Goal: Leave review/rating

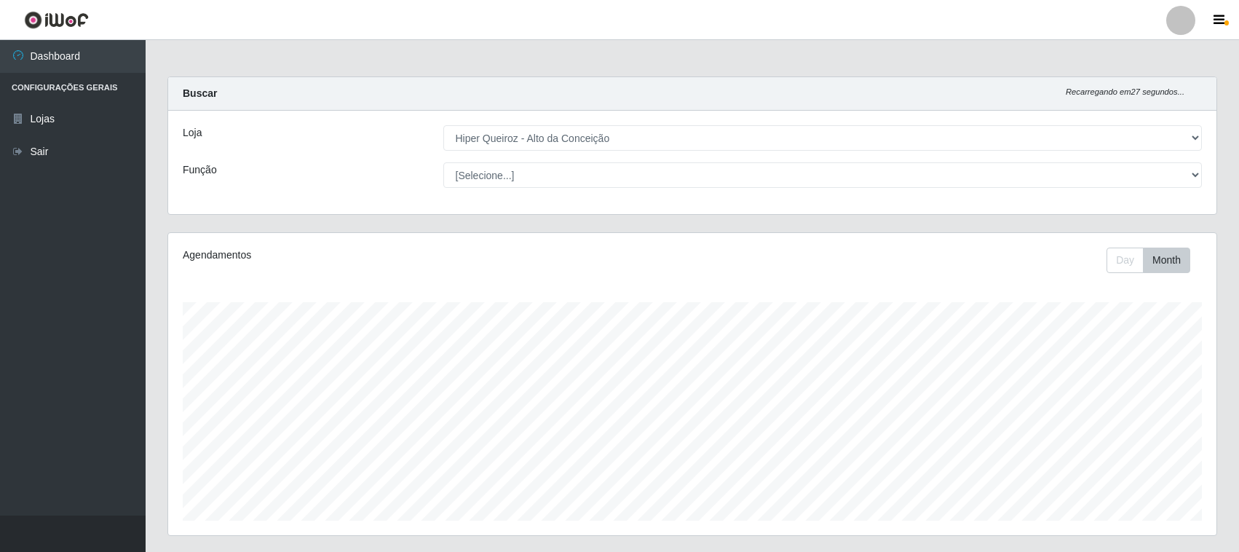
select select "515"
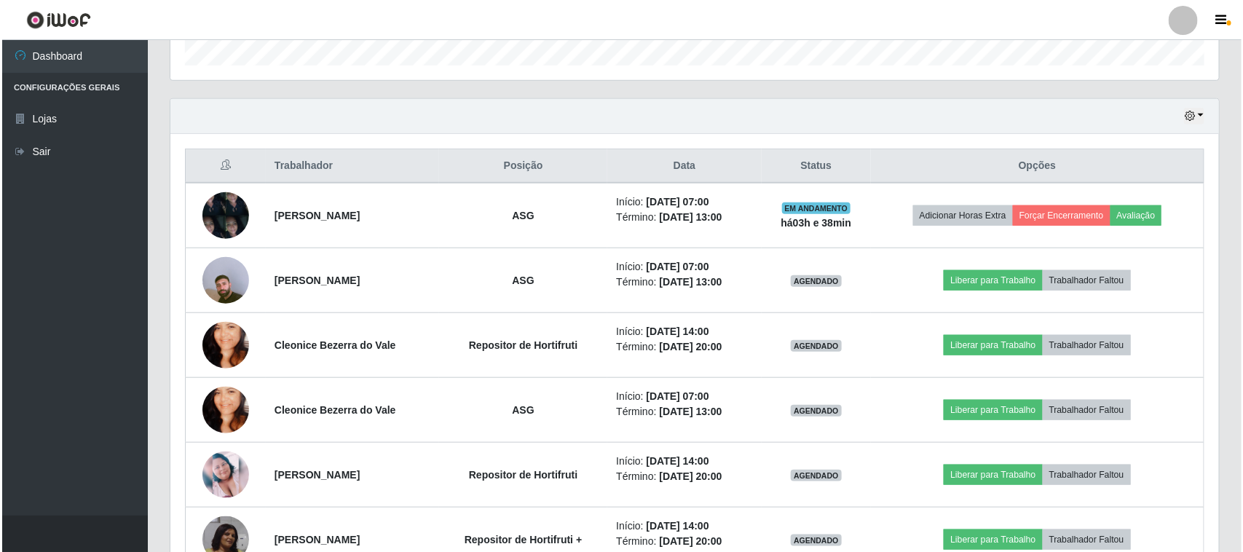
scroll to position [303, 1049]
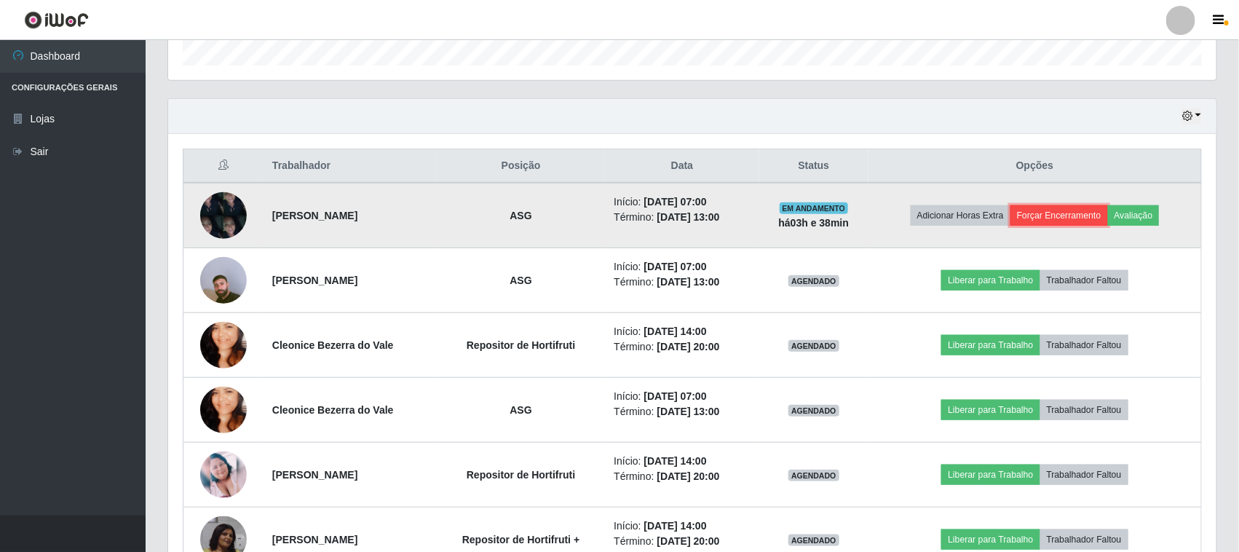
click at [1083, 220] on button "Forçar Encerramento" at bounding box center [1060, 215] width 98 height 20
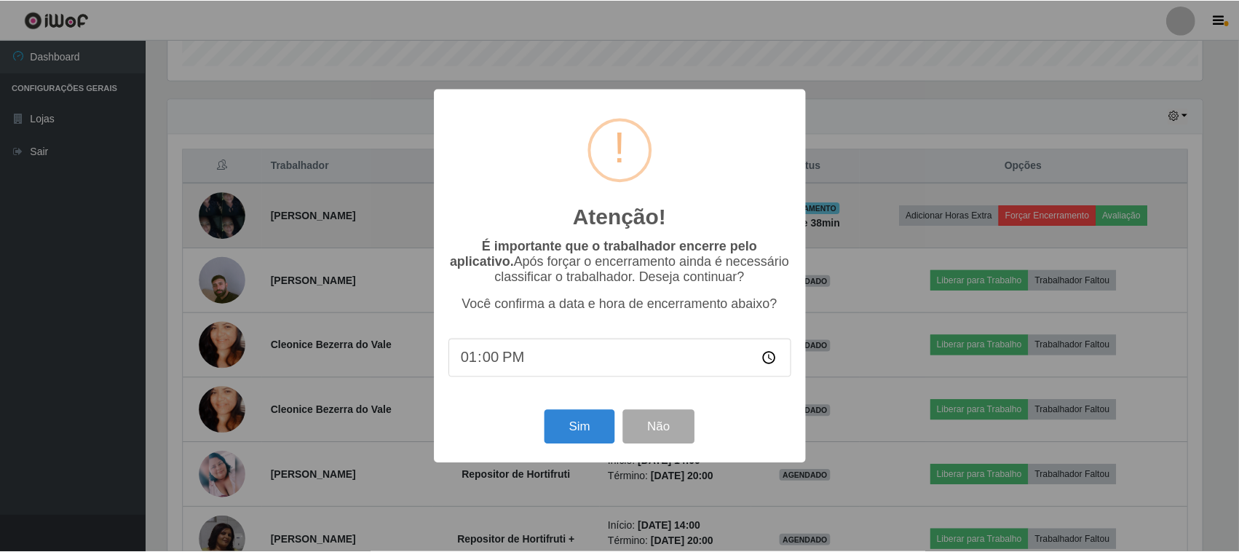
scroll to position [303, 1038]
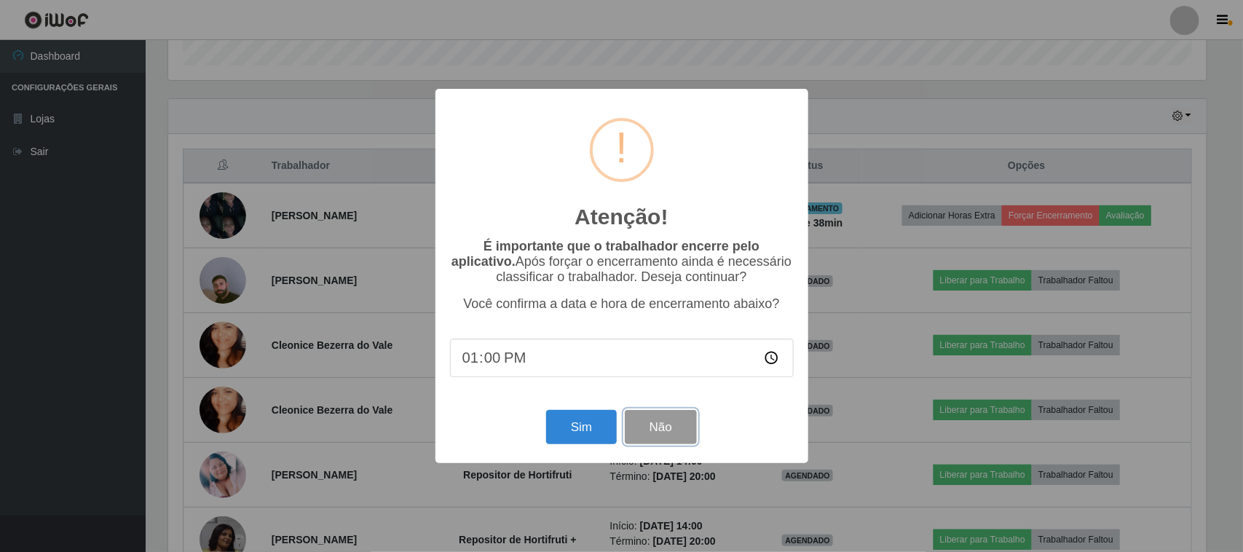
click at [660, 434] on button "Não" at bounding box center [661, 427] width 72 height 34
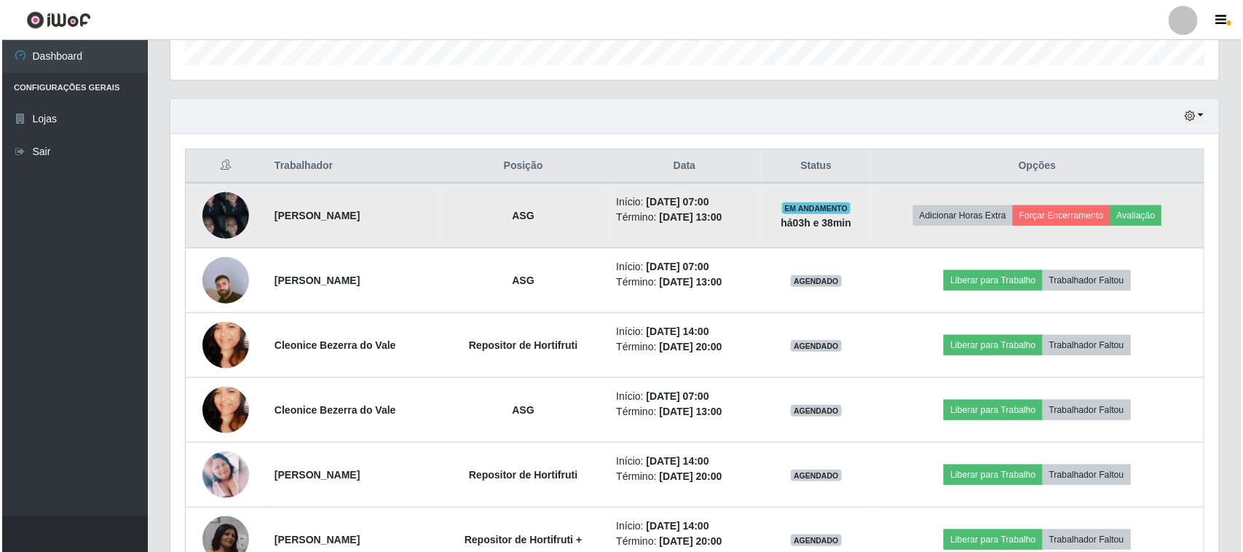
scroll to position [303, 1049]
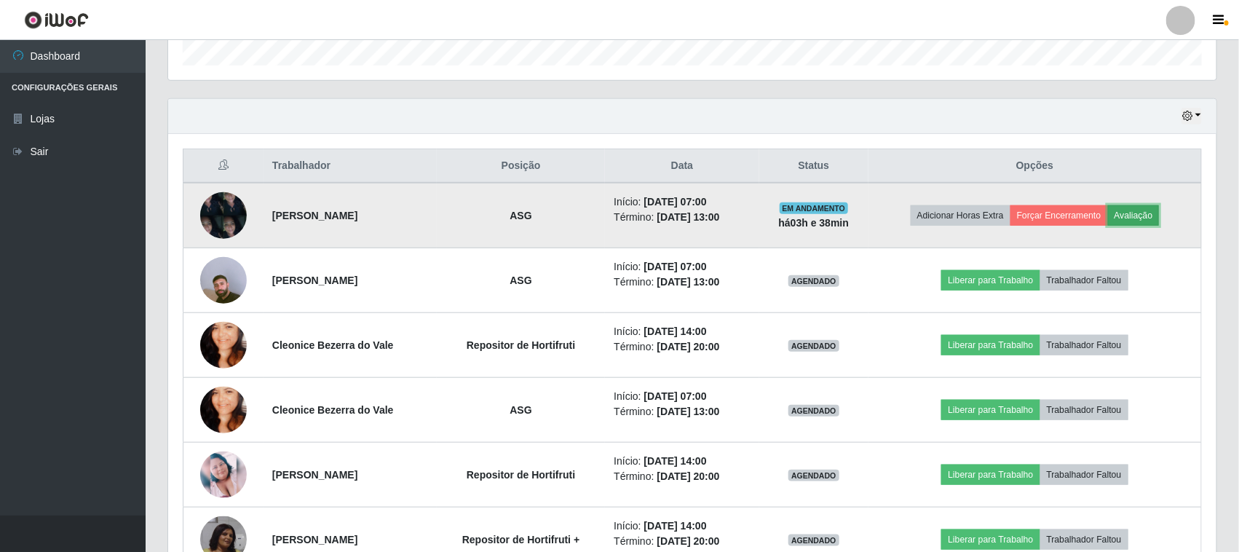
click at [1158, 213] on button "Avaliação" at bounding box center [1134, 215] width 52 height 20
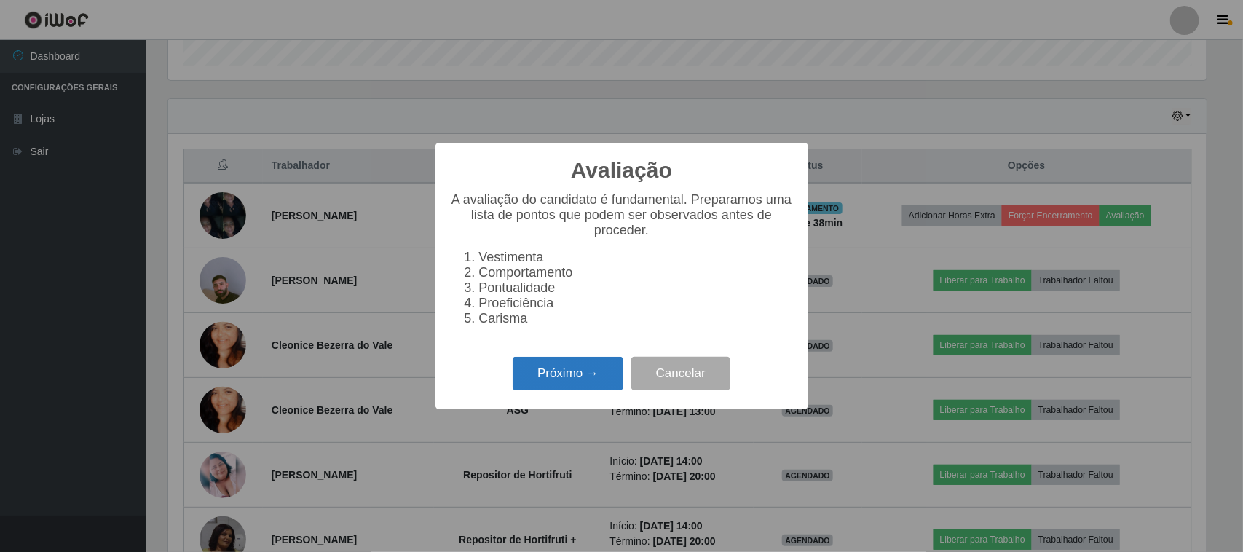
click at [575, 376] on button "Próximo →" at bounding box center [568, 374] width 111 height 34
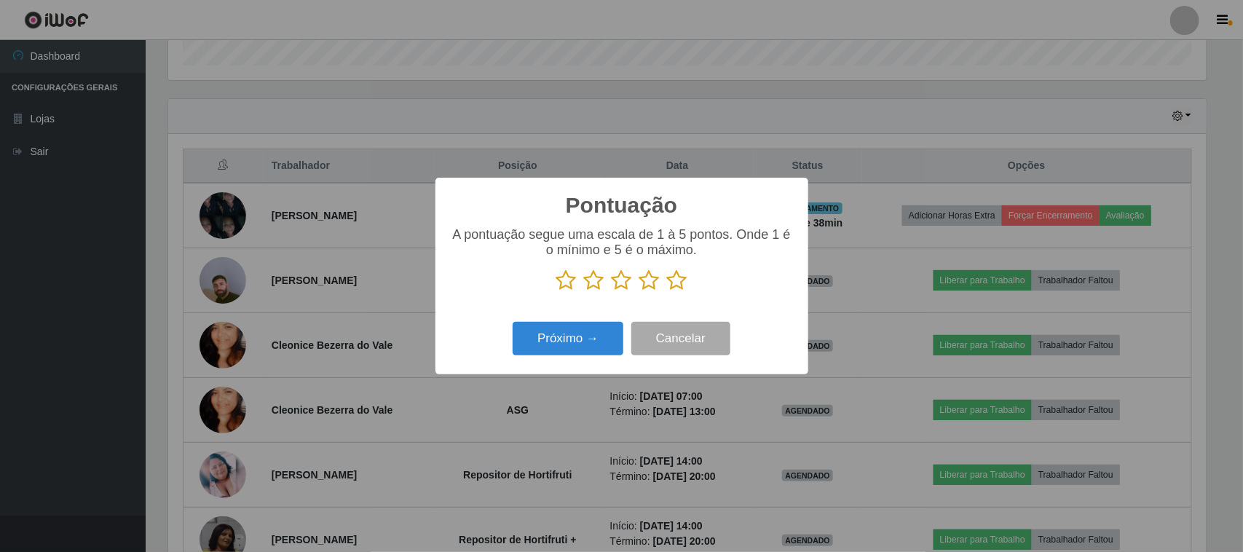
scroll to position [727920, 727183]
click at [620, 285] on icon at bounding box center [622, 280] width 20 height 22
click at [612, 291] on input "radio" at bounding box center [612, 291] width 0 height 0
click at [603, 352] on button "Próximo →" at bounding box center [568, 339] width 111 height 34
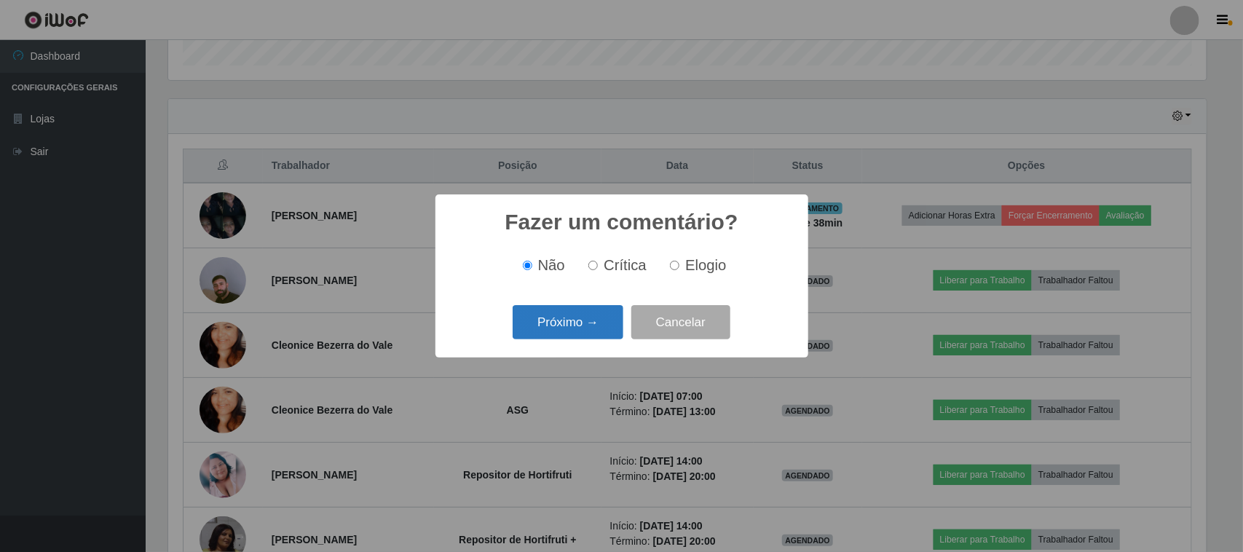
click at [587, 328] on button "Próximo →" at bounding box center [568, 322] width 111 height 34
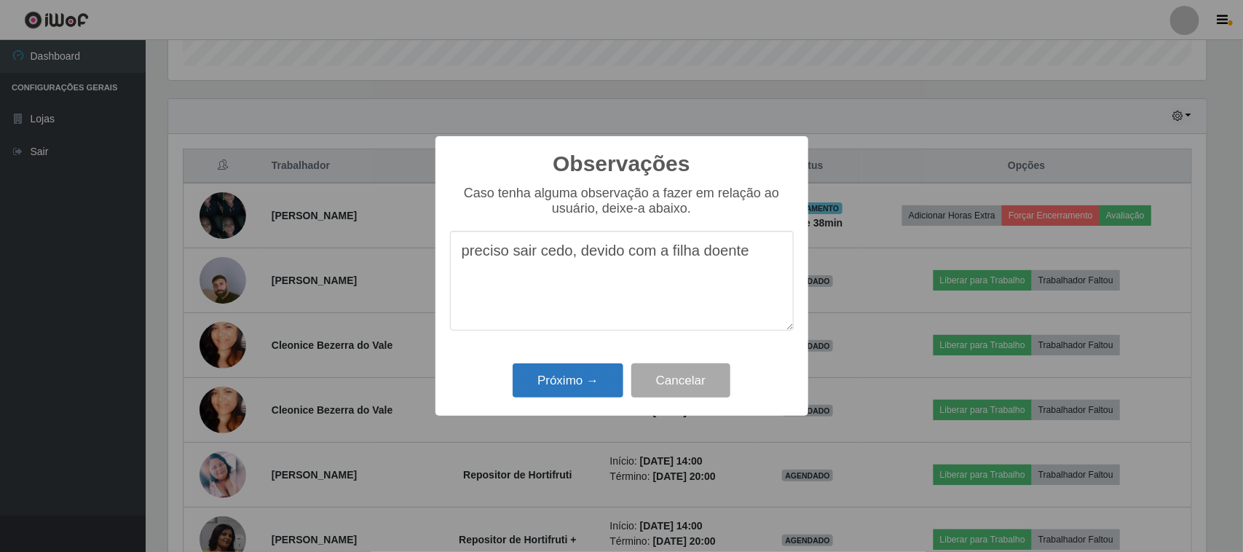
type textarea "preciso sair cedo, devido com a filha doente"
click at [556, 379] on button "Próximo →" at bounding box center [568, 380] width 111 height 34
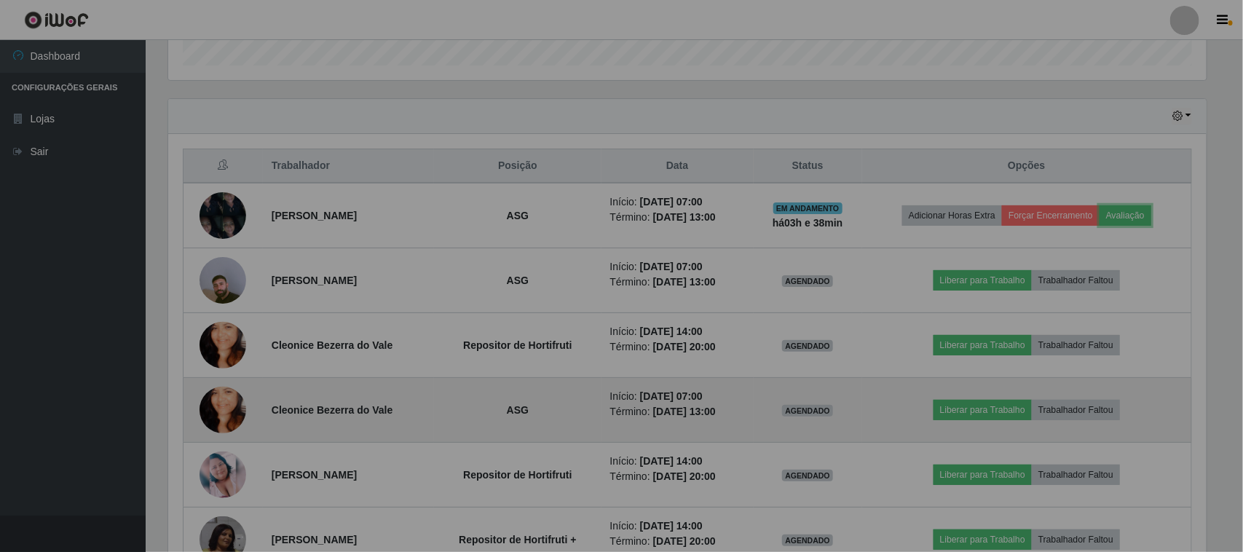
scroll to position [303, 1049]
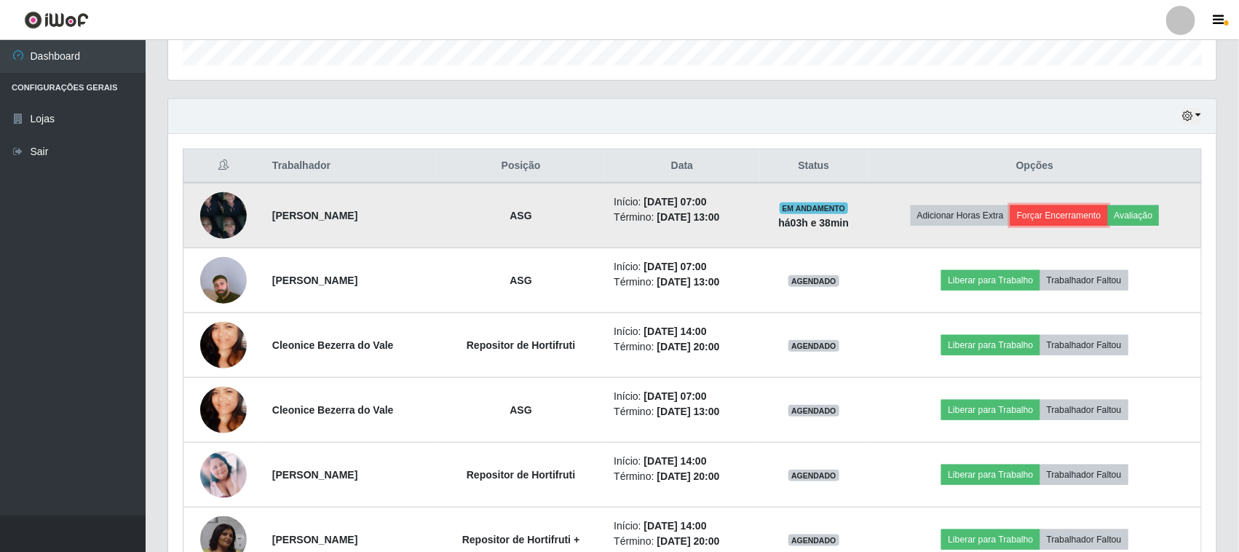
click at [1046, 221] on button "Forçar Encerramento" at bounding box center [1060, 215] width 98 height 20
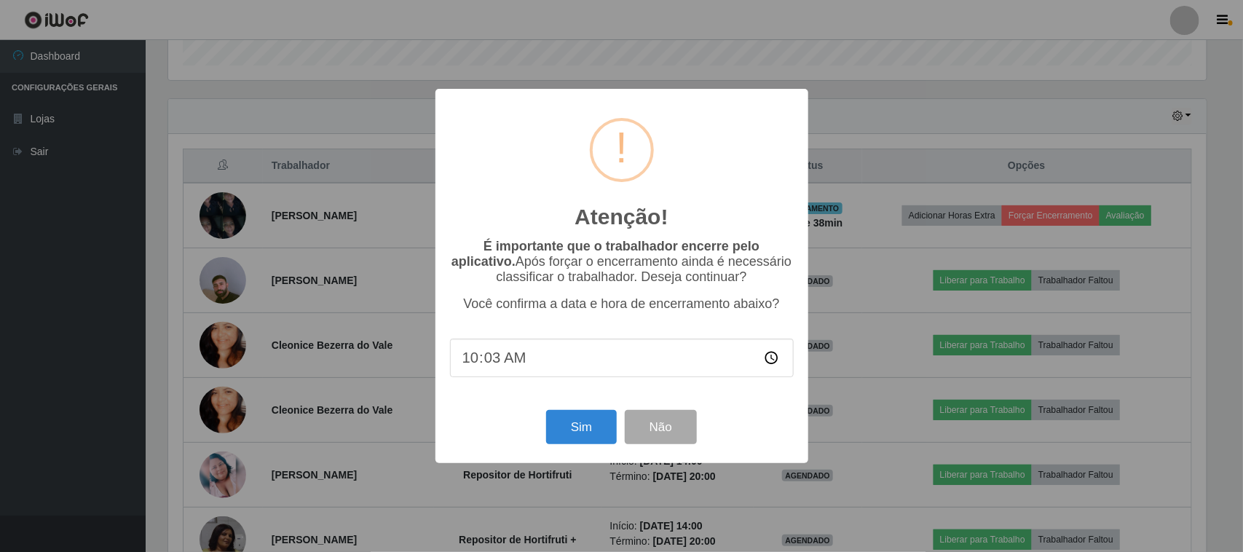
type input "10:39"
click at [588, 428] on button "Sim" at bounding box center [581, 427] width 71 height 34
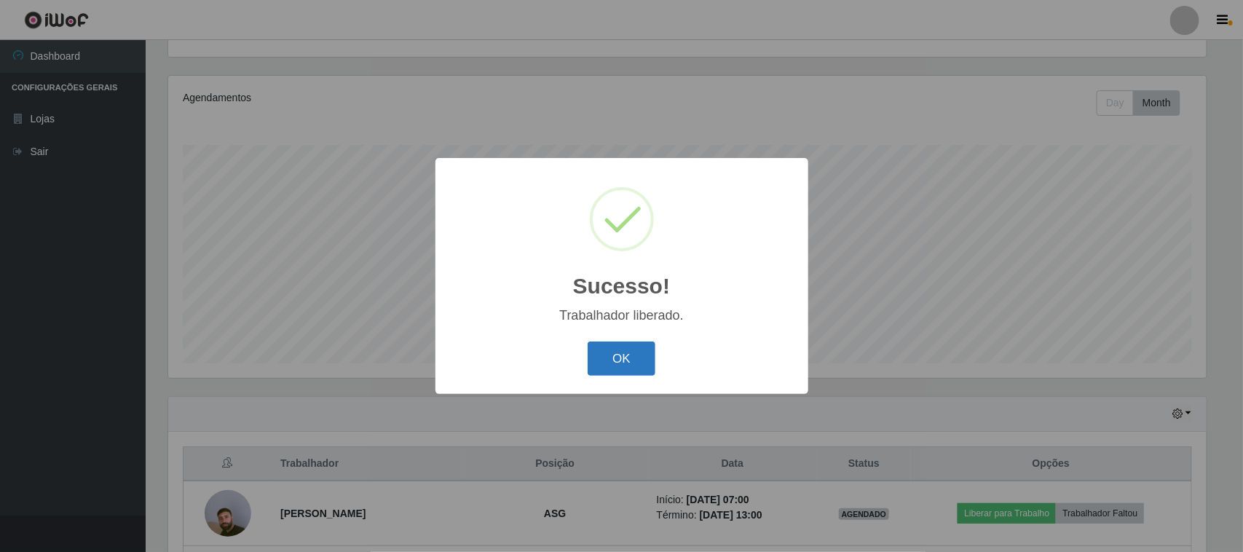
click at [634, 358] on button "OK" at bounding box center [622, 359] width 68 height 34
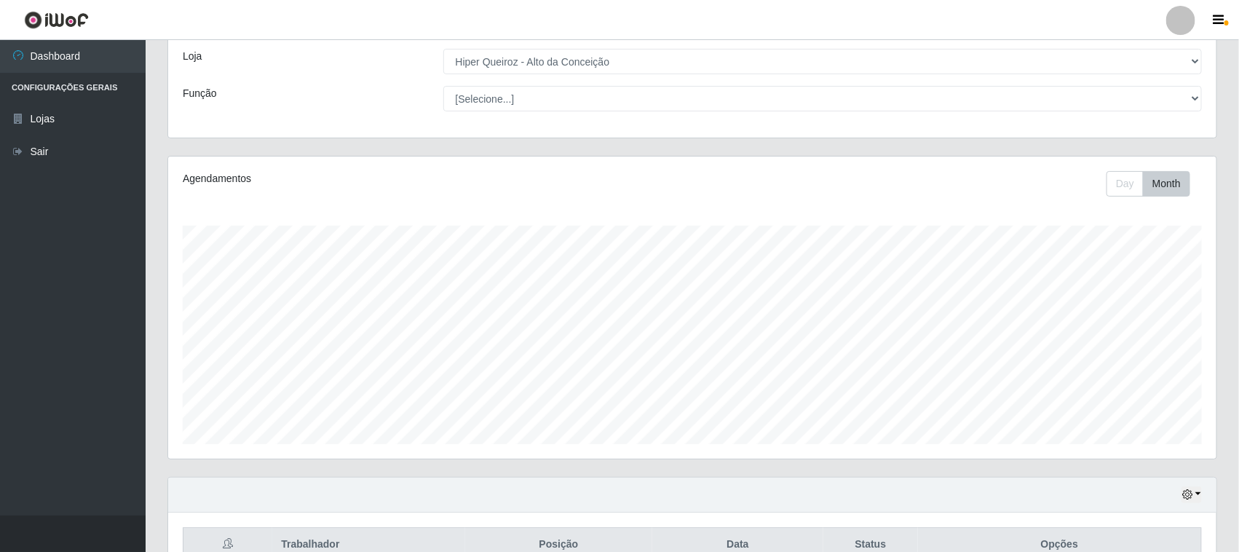
scroll to position [66, 0]
